Goal: Transaction & Acquisition: Purchase product/service

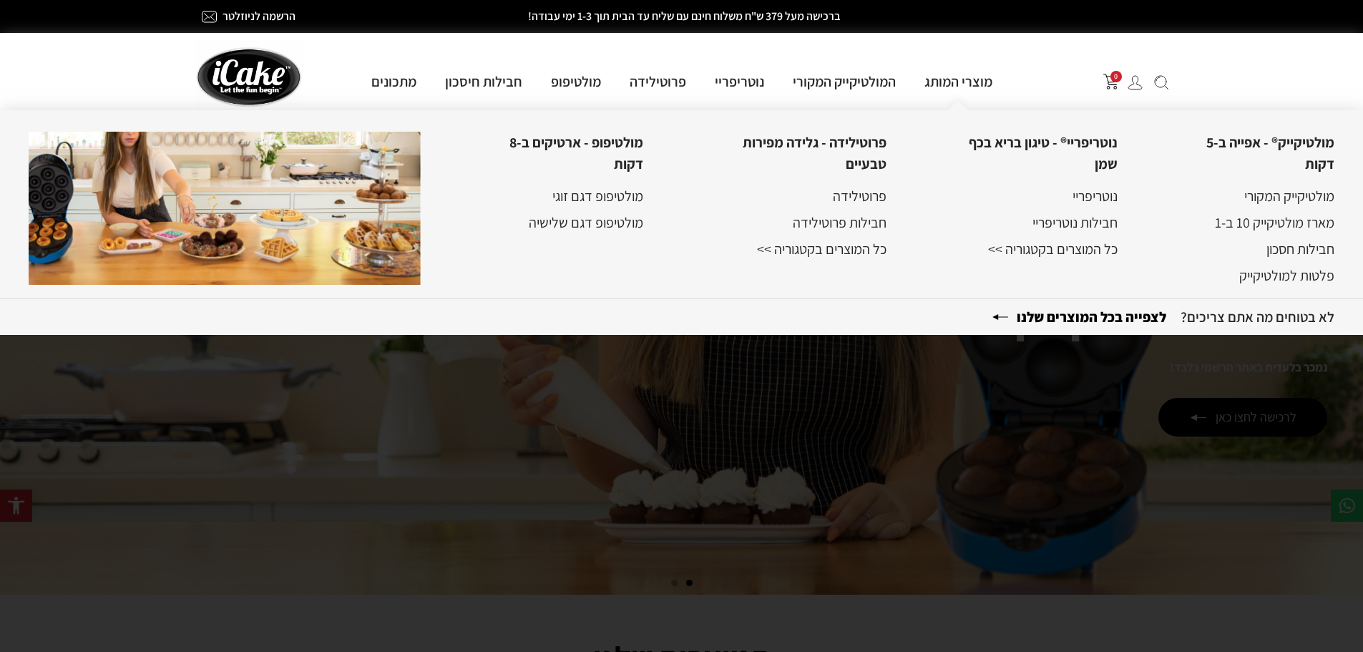
click at [1086, 318] on b "לצפייה בכל המוצרים שלנו" at bounding box center [1085, 317] width 189 height 19
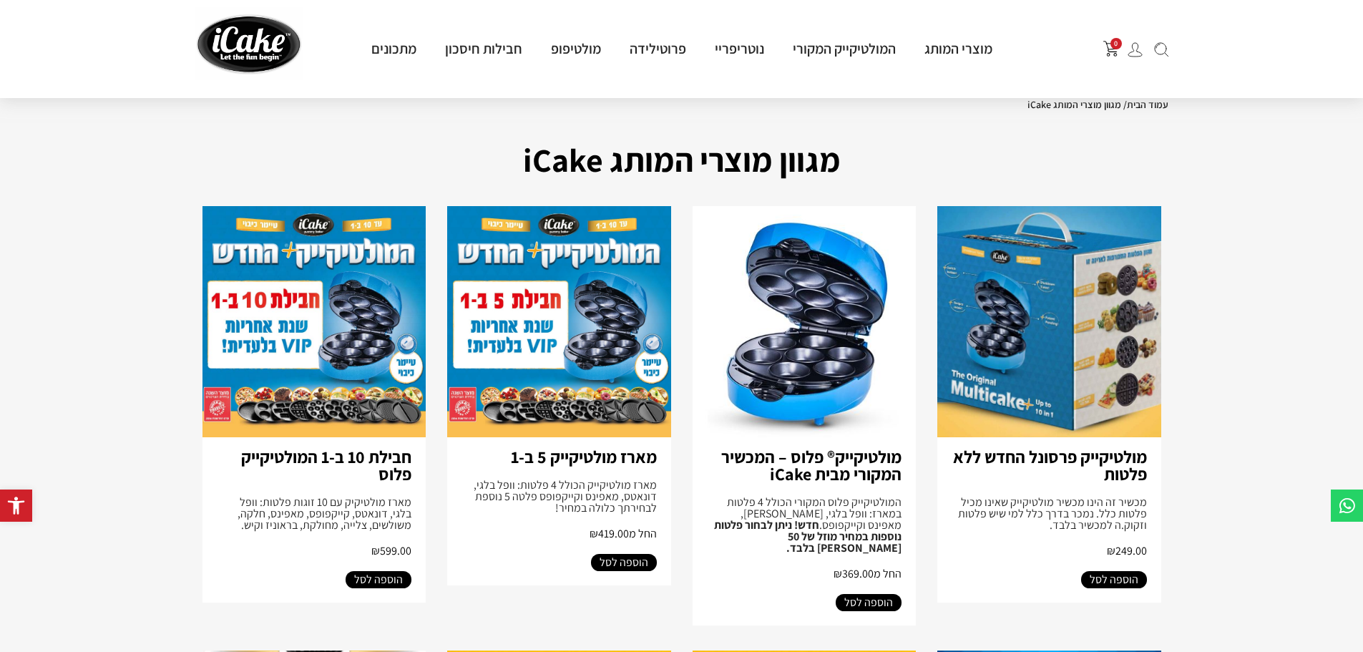
scroll to position [72, 0]
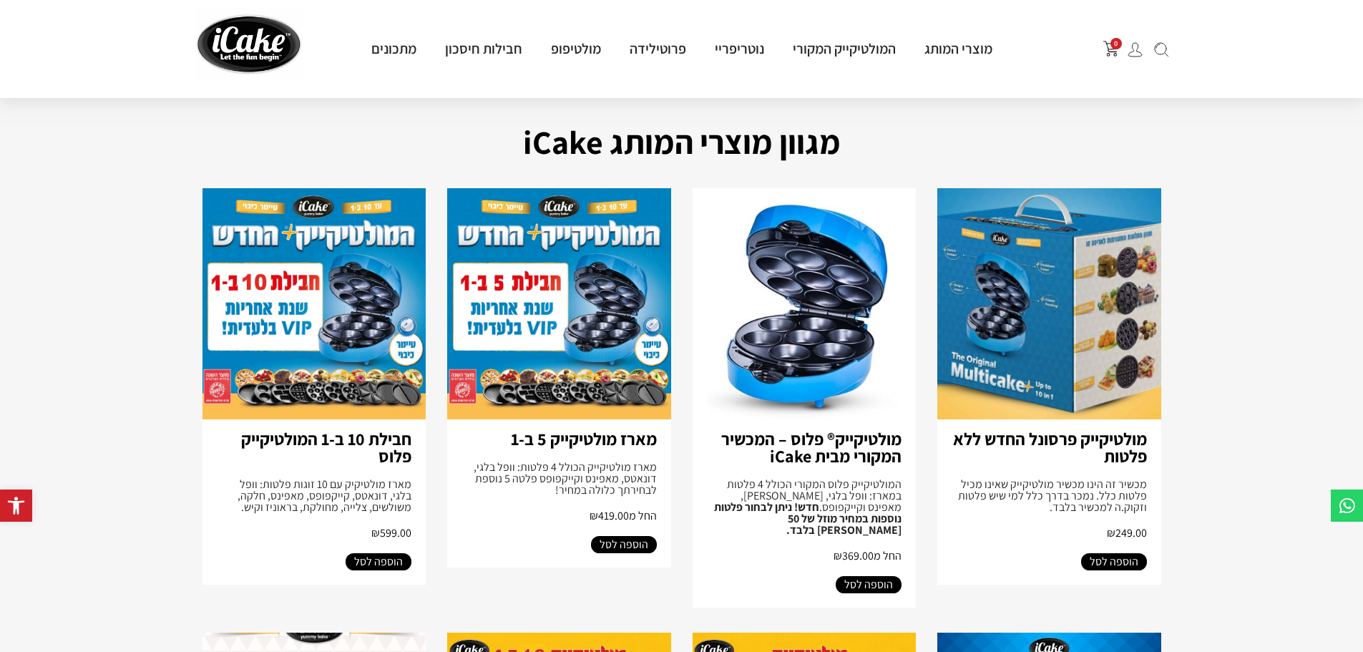
click at [1028, 323] on img at bounding box center [1049, 303] width 224 height 231
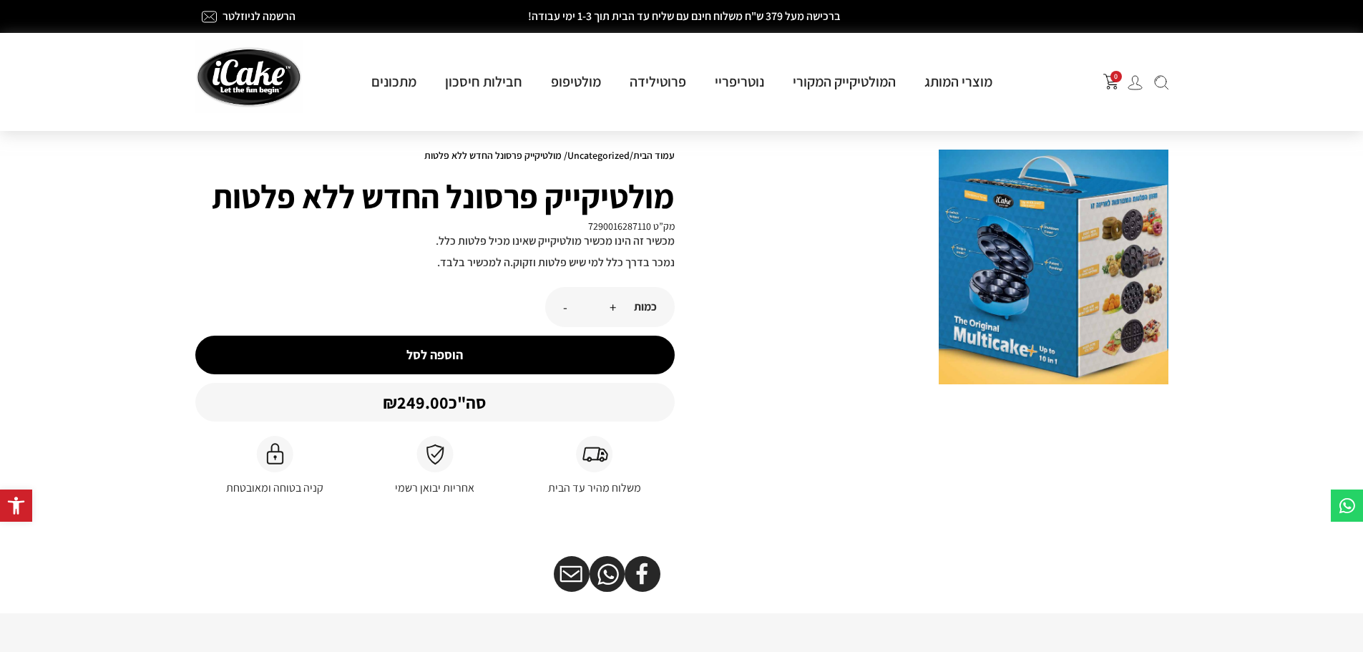
click at [461, 175] on h1 "מולטיקייק פרסונל החדש ללא פלטות" at bounding box center [434, 196] width 479 height 50
